Goal: Navigation & Orientation: Find specific page/section

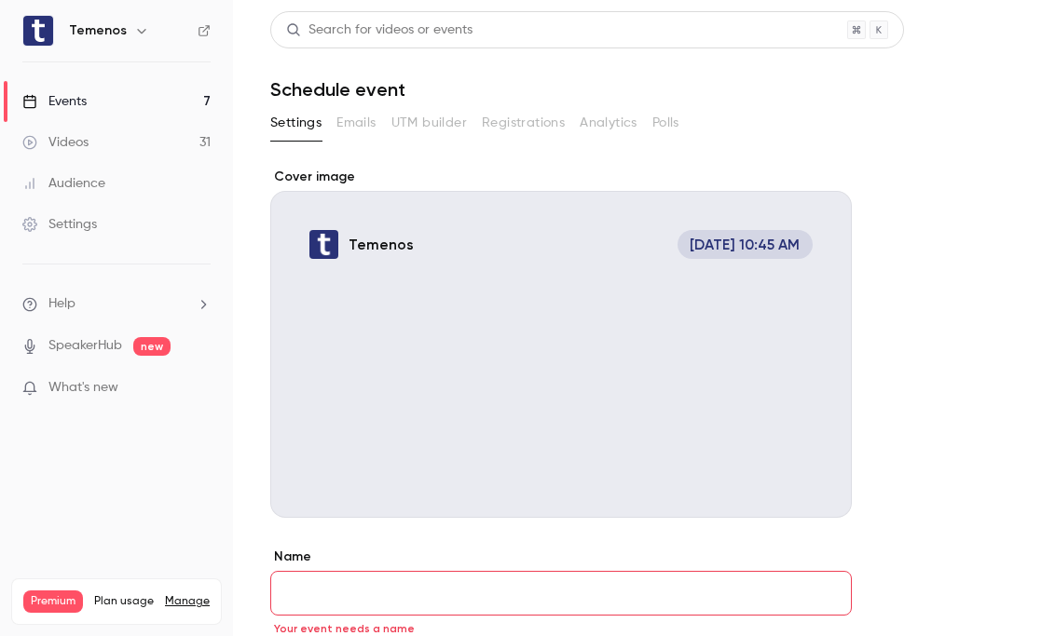
click at [98, 143] on link "Videos 31" at bounding box center [116, 142] width 233 height 41
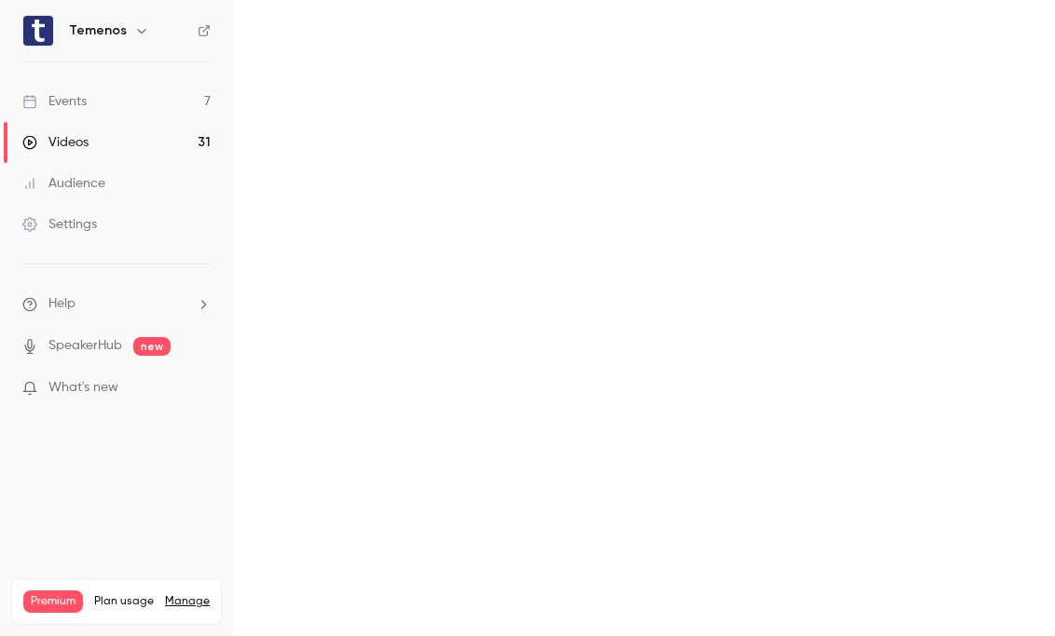
click at [89, 105] on link "Events 7" at bounding box center [116, 101] width 233 height 41
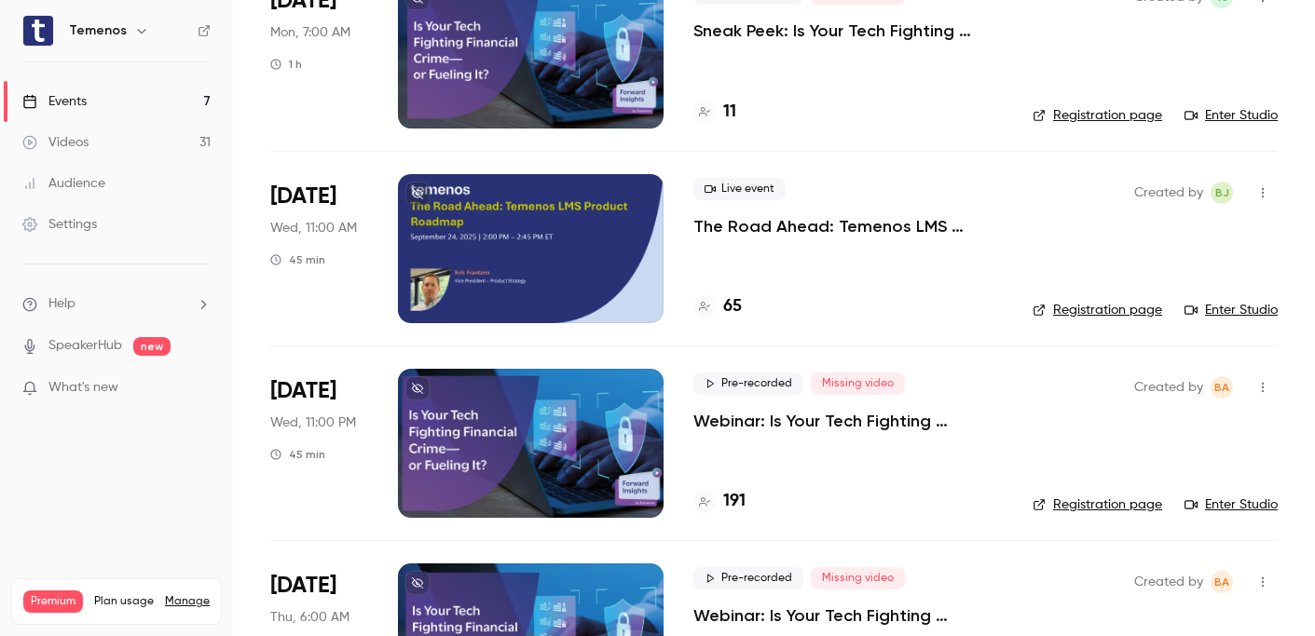
scroll to position [128, 0]
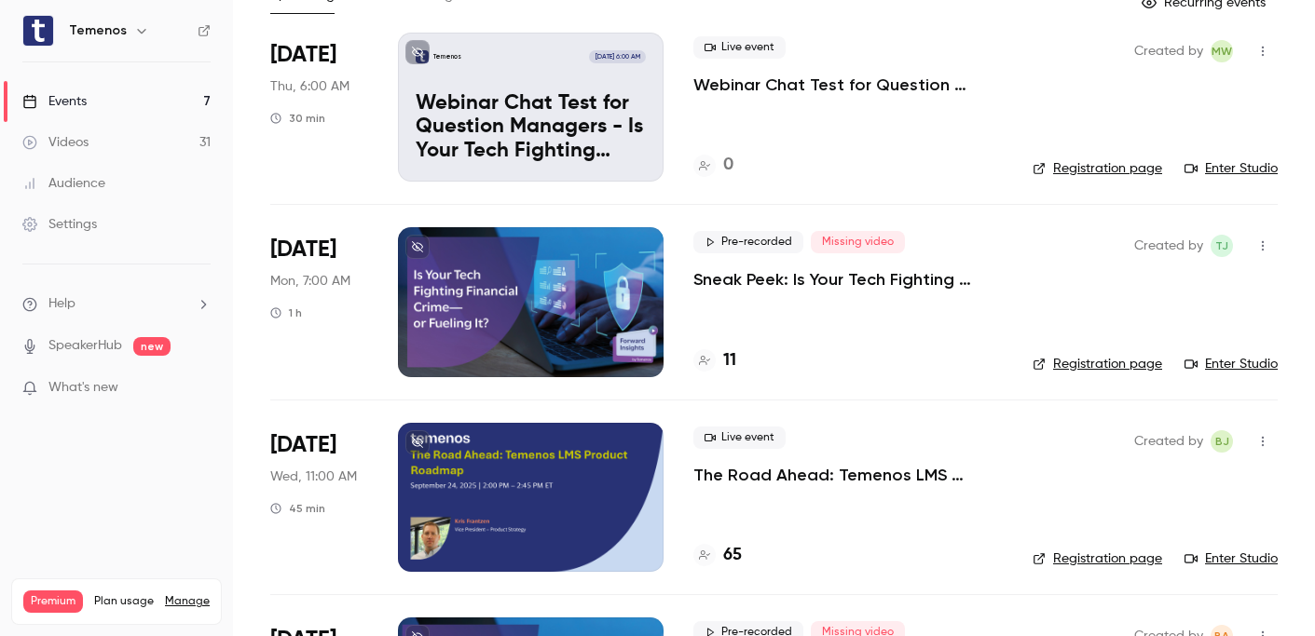
click at [635, 275] on div at bounding box center [531, 301] width 266 height 149
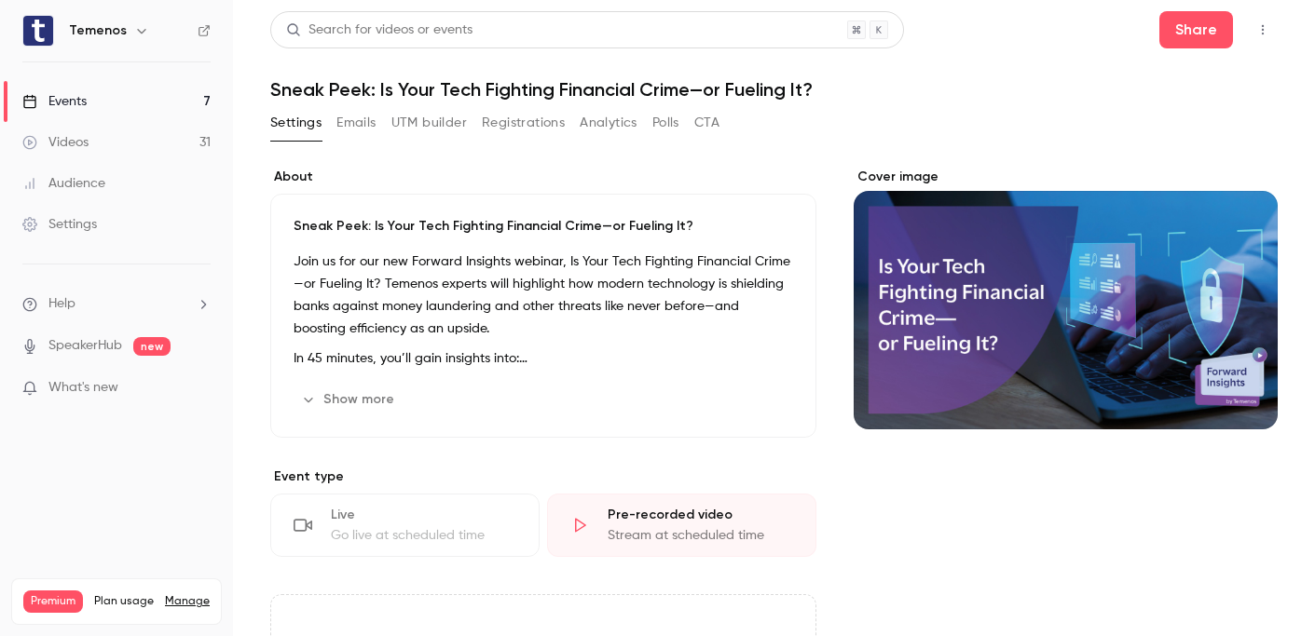
click at [511, 117] on button "Registrations" at bounding box center [523, 123] width 83 height 30
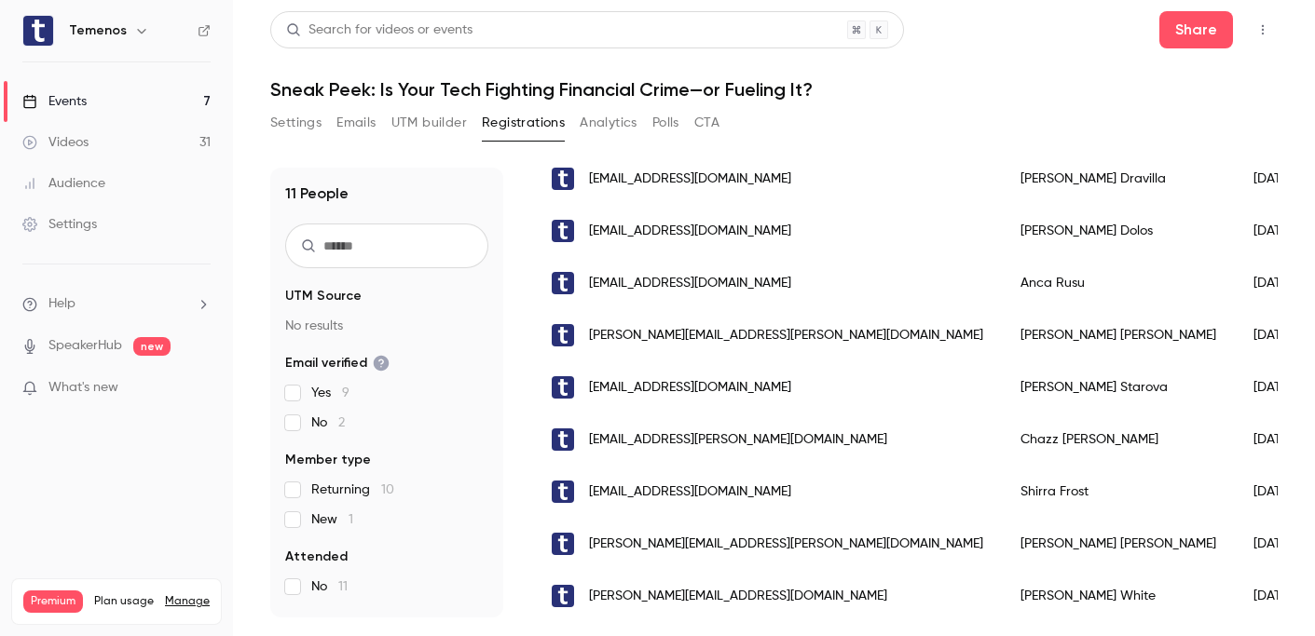
scroll to position [316, 0]
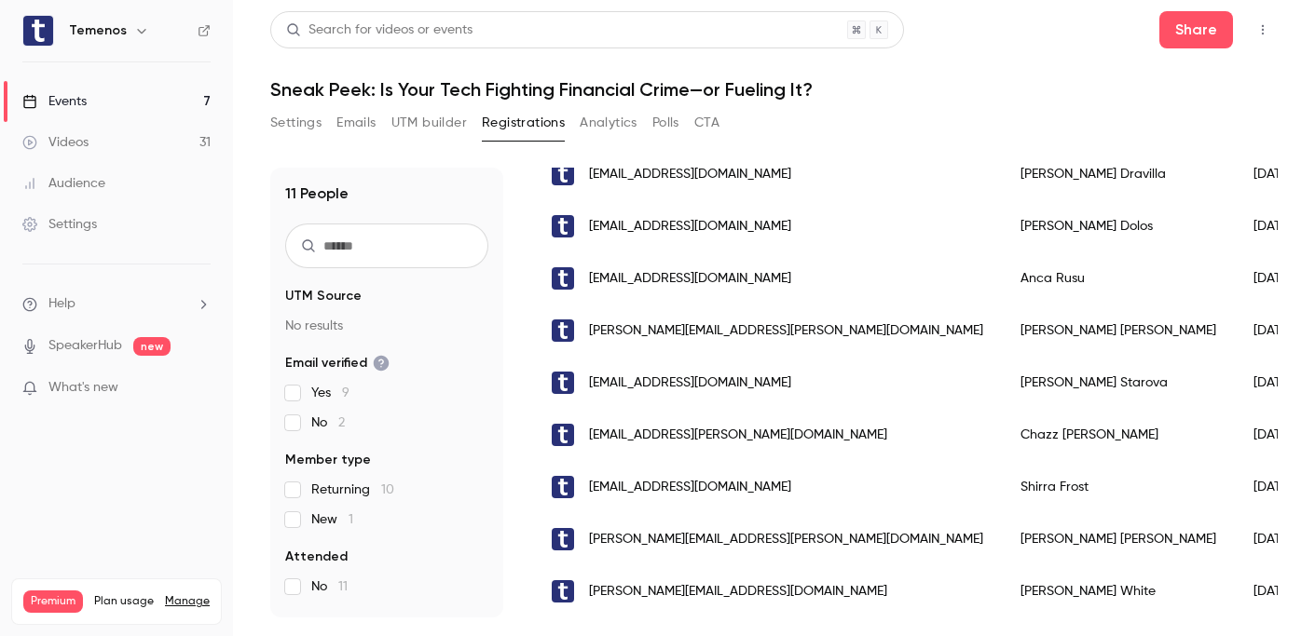
click at [96, 134] on link "Videos 31" at bounding box center [116, 142] width 233 height 41
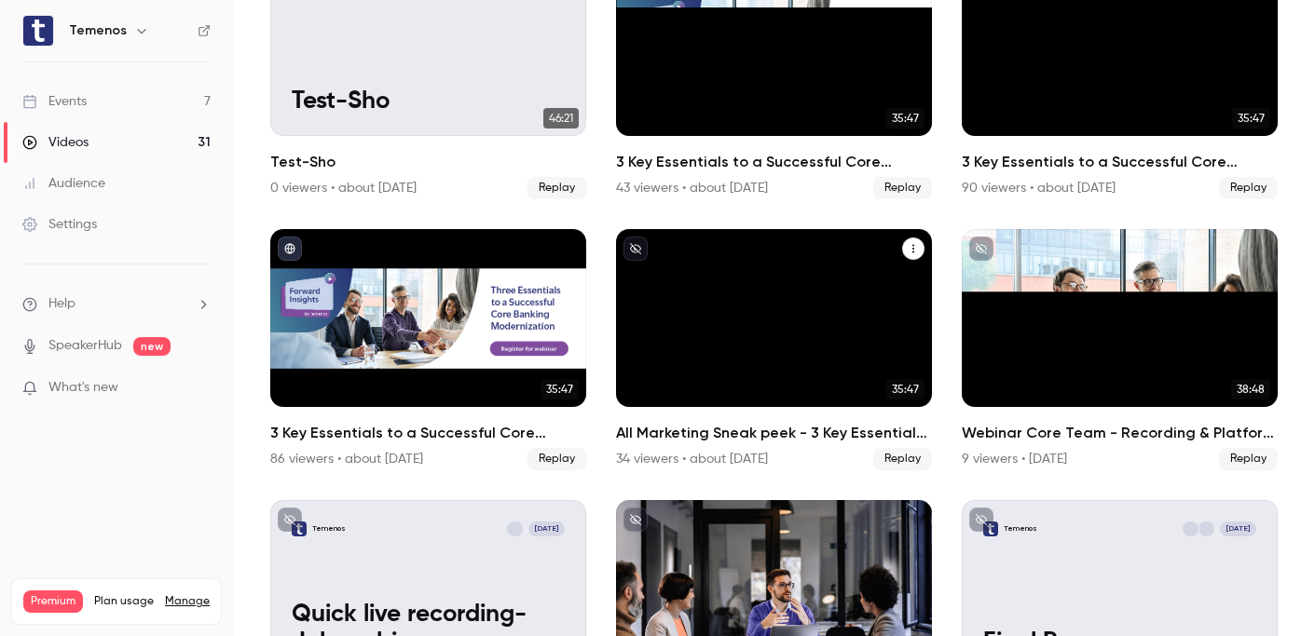
scroll to position [1288, 0]
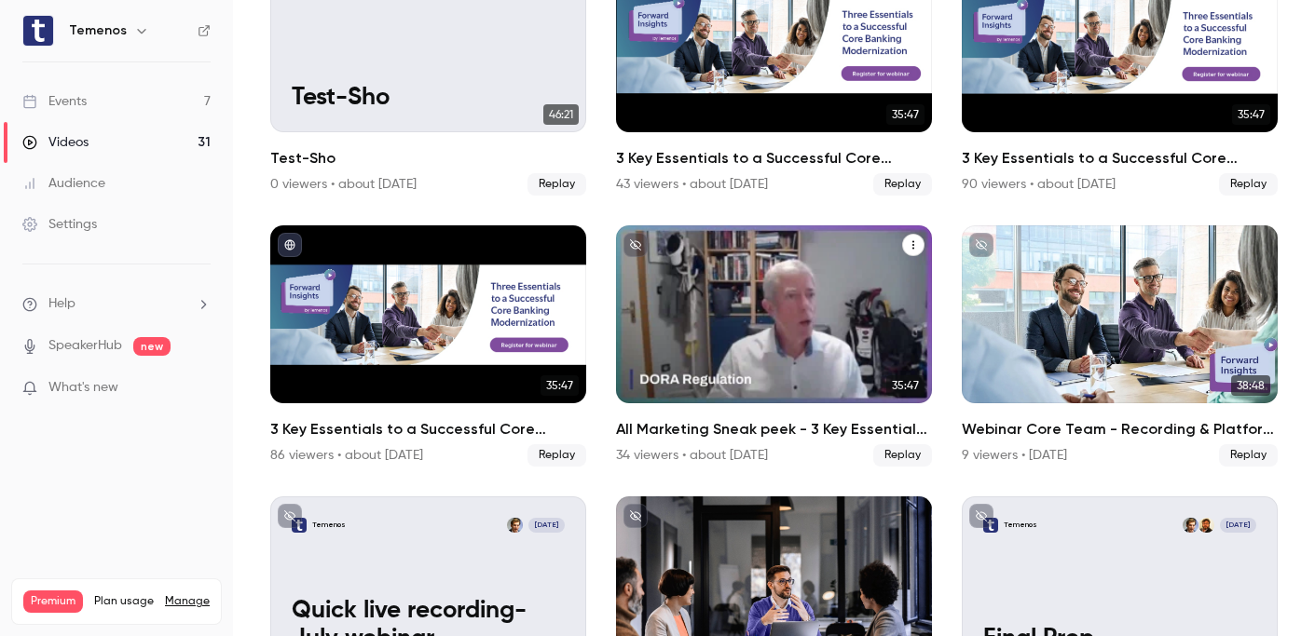
click at [715, 280] on div "All Marketing Sneak peek - 3 Key Essentials to a Successful Core Banking Modern…" at bounding box center [774, 314] width 316 height 178
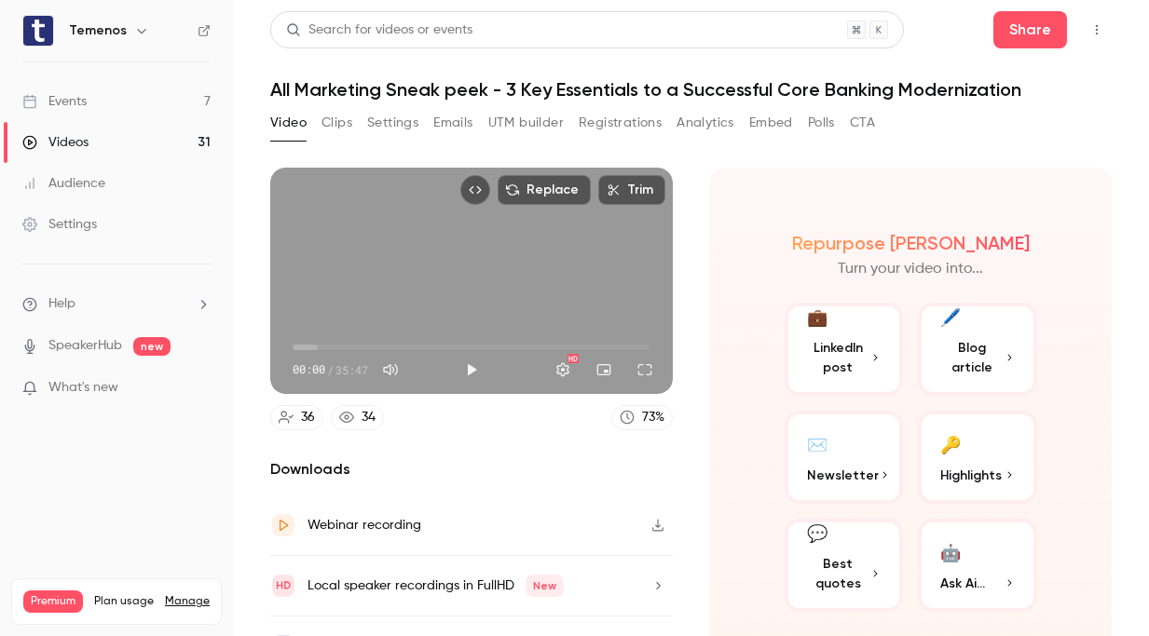
click at [116, 225] on link "Settings" at bounding box center [116, 224] width 233 height 41
